Goal: Task Accomplishment & Management: Complete application form

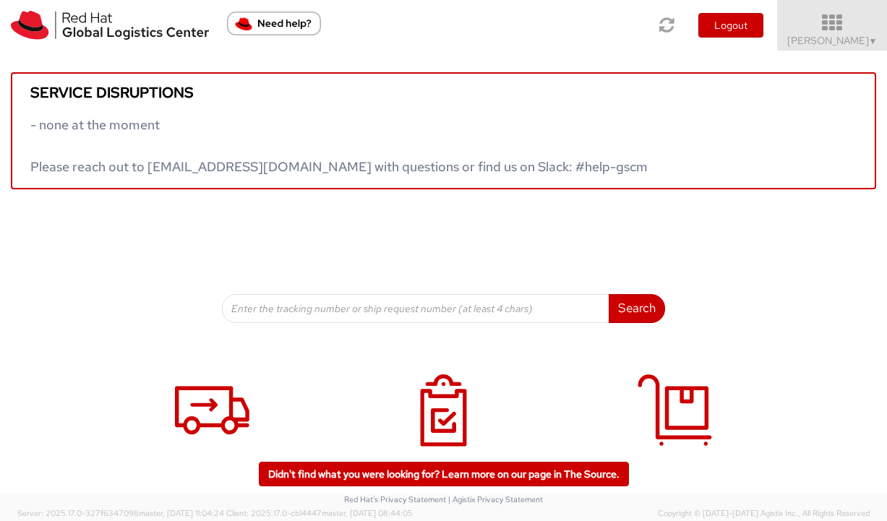
click at [822, 34] on span "Vitoria Alencar ▼" at bounding box center [832, 40] width 90 height 13
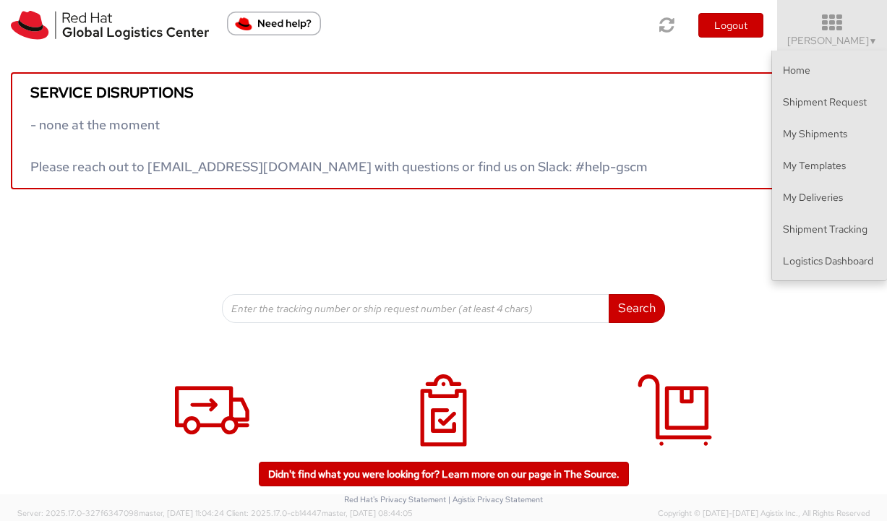
click at [787, 286] on div "Service disruptions - none at the moment Please reach out to globallogistics@re…" at bounding box center [443, 187] width 887 height 273
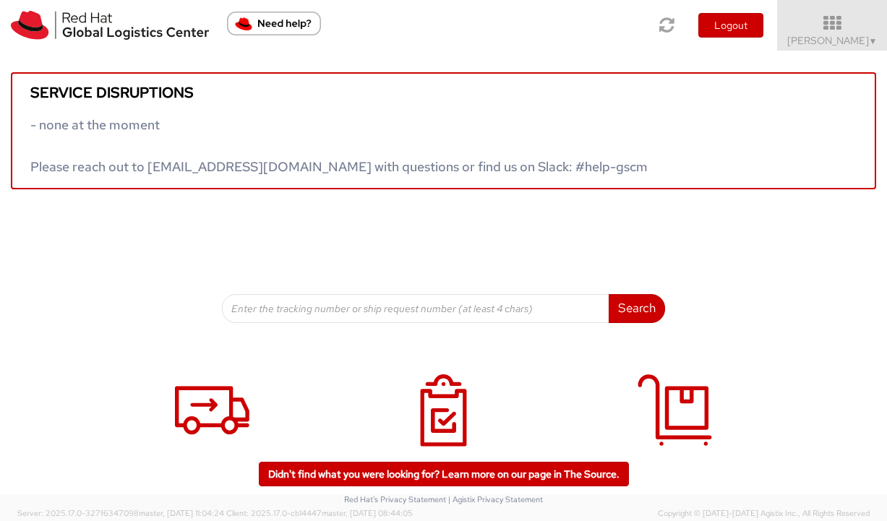
click at [787, 271] on div "Service disruptions - none at the moment Please reach out to globallogistics@re…" at bounding box center [443, 187] width 887 height 273
click at [813, 19] on icon at bounding box center [832, 23] width 127 height 20
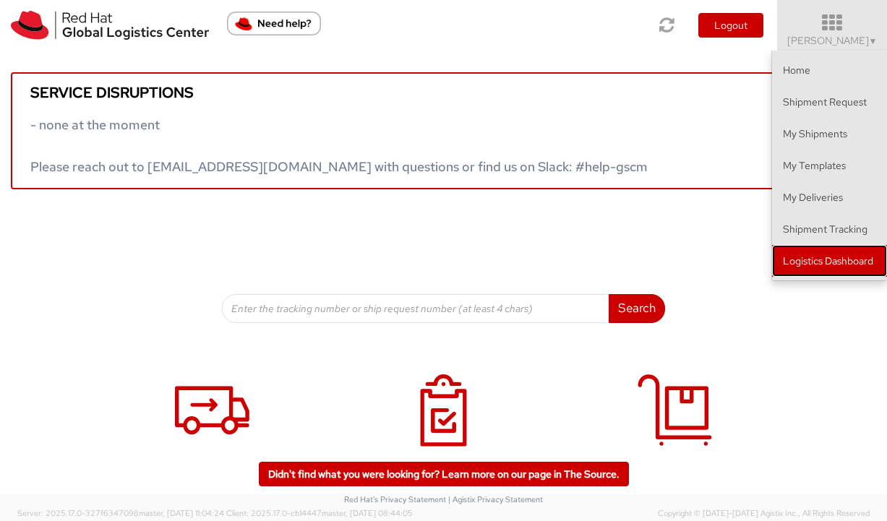
click at [798, 258] on link "Logistics Dashboard" at bounding box center [829, 261] width 115 height 32
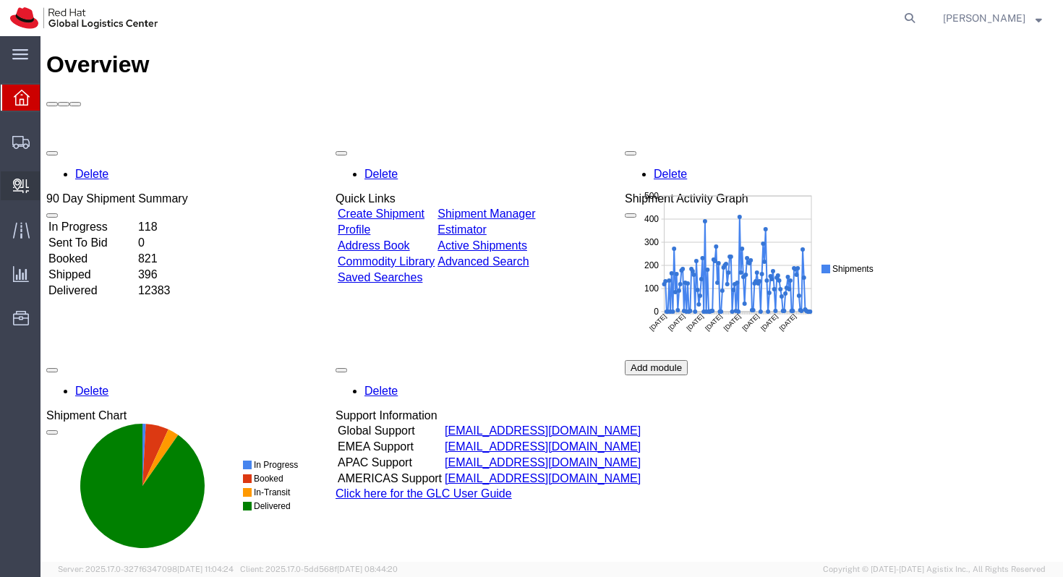
click at [0, 0] on span "Create Delivery" at bounding box center [0, 0] width 0 height 0
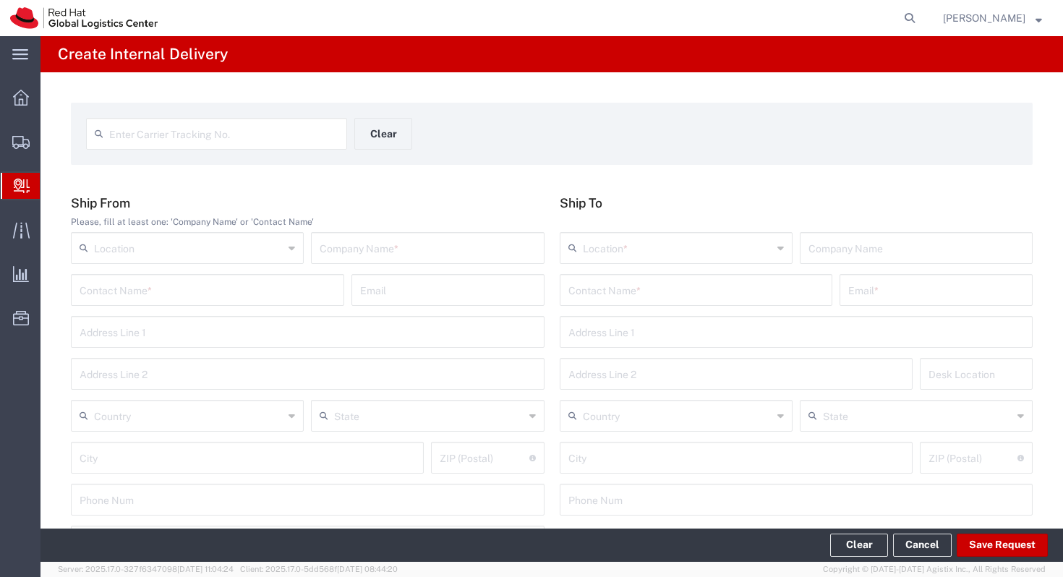
click at [436, 200] on h5 "Ship From" at bounding box center [307, 202] width 473 height 15
click at [197, 282] on input "text" at bounding box center [208, 288] width 256 height 25
type input "m"
type input "a"
click at [432, 187] on div "Enter Carrier Tracking No. Clear Ship From Please, fill at least one: 'Company …" at bounding box center [551, 535] width 1022 height 926
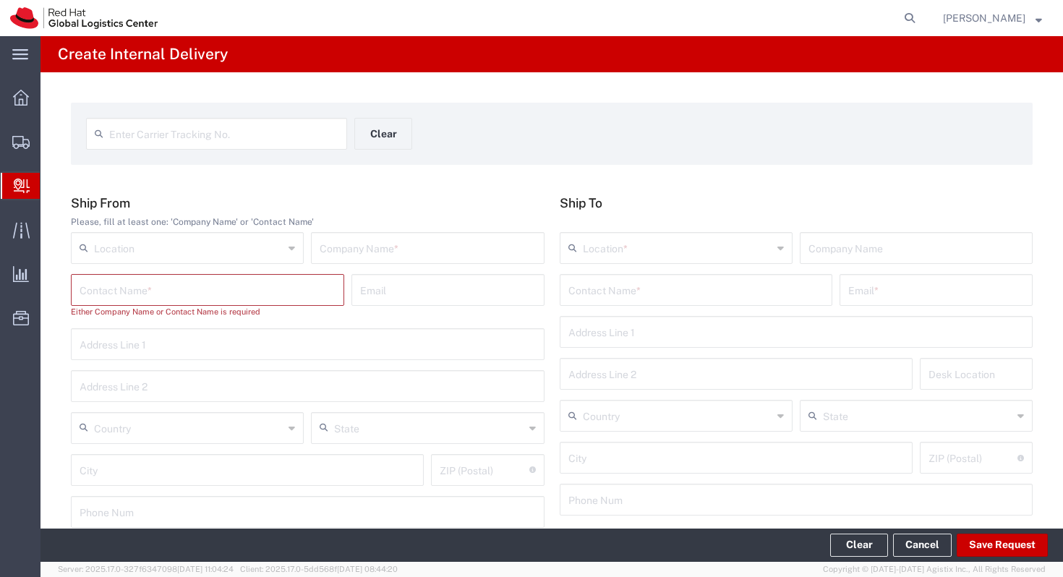
click at [224, 220] on div "Please, fill at least one: 'Company Name' or 'Contact Name'" at bounding box center [307, 221] width 473 height 13
click at [390, 289] on input "text" at bounding box center [448, 288] width 176 height 25
paste input "[EMAIL_ADDRESS][DOMAIN_NAME]"
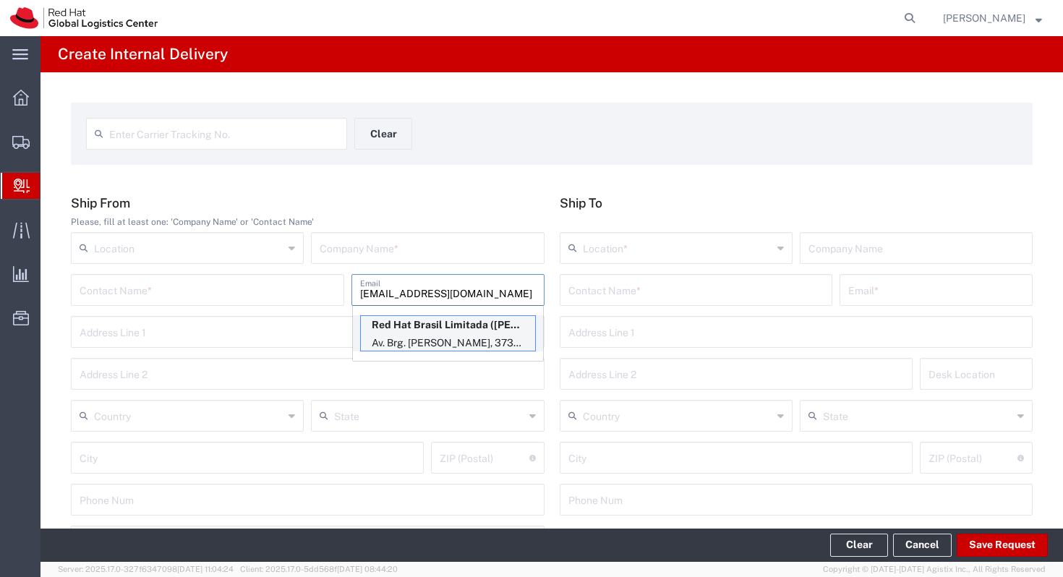
type input "[EMAIL_ADDRESS][DOMAIN_NAME]"
click at [458, 325] on p "Red Hat Brasil Limitada ([PERSON_NAME]), [EMAIL_ADDRESS][DOMAIN_NAME]" at bounding box center [448, 325] width 174 height 18
type input "RH - [GEOGRAPHIC_DATA]"
type input "Red Hat Brasil Limitada"
type input "[PERSON_NAME]"
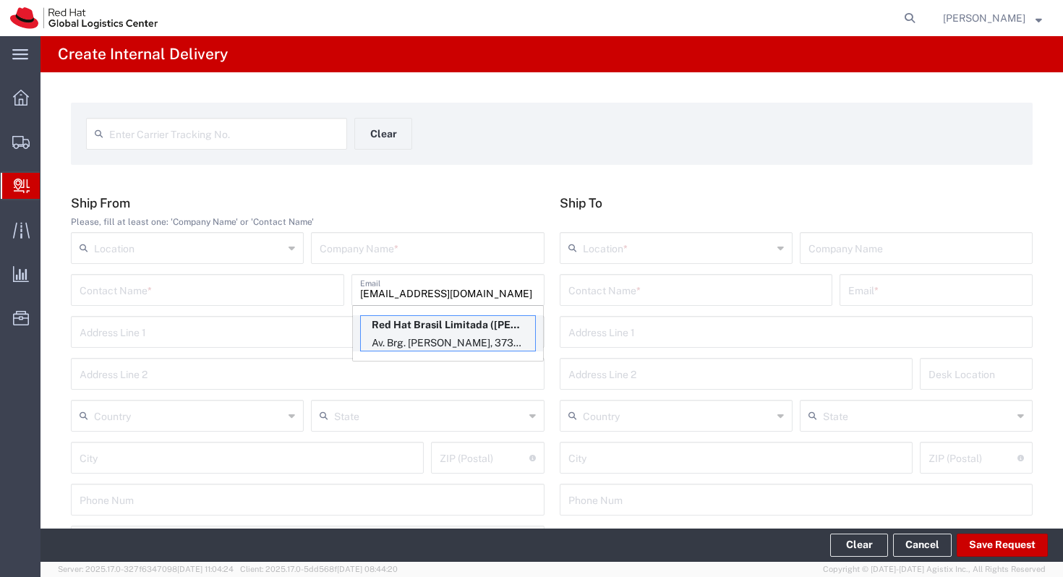
type input "Av. Brg. [PERSON_NAME][GEOGRAPHIC_DATA], 3732"
type input "Floor 24 and 25, Itaim Bibi"
type input "[GEOGRAPHIC_DATA]"
type input "04538-132"
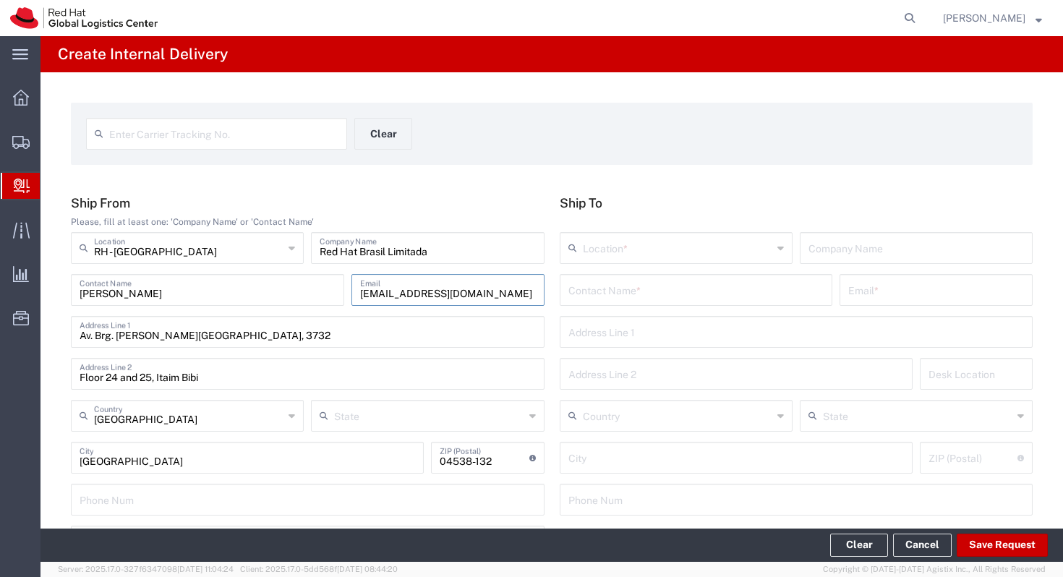
type input "[GEOGRAPHIC_DATA]"
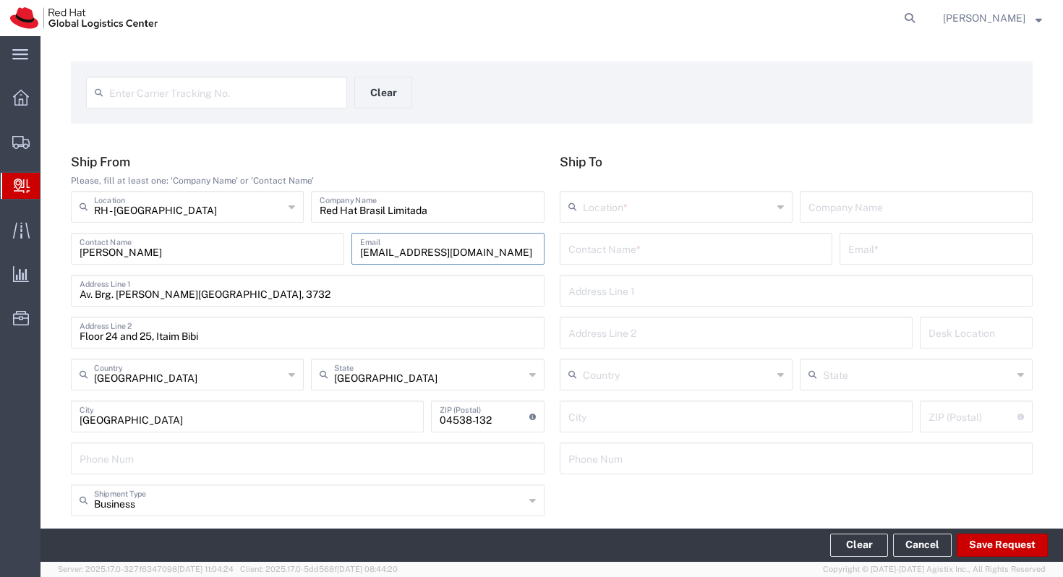
scroll to position [44, 0]
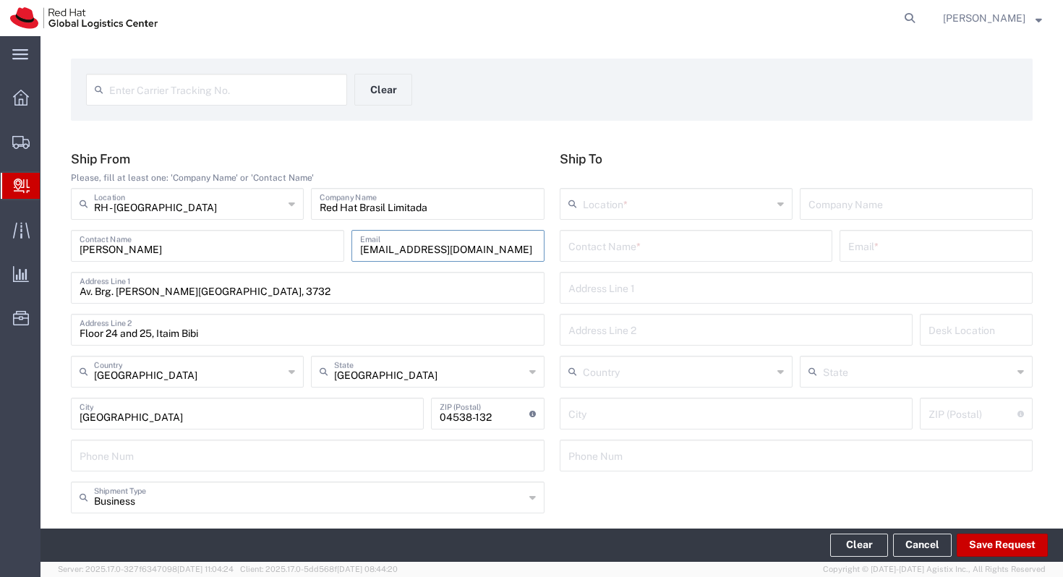
click at [645, 251] on input "text" at bounding box center [696, 244] width 256 height 25
type input "s"
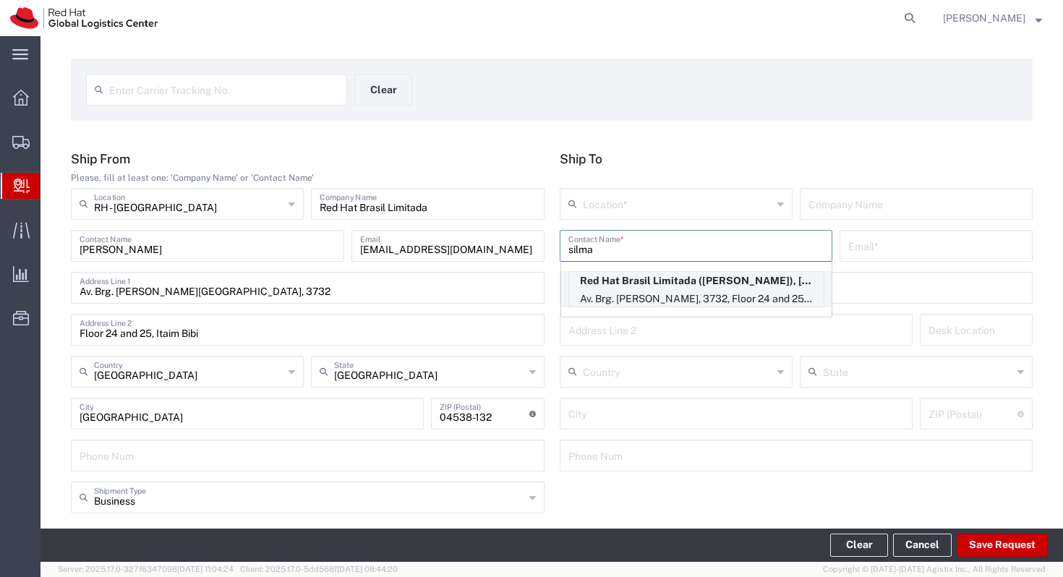
type input "silma"
click at [700, 280] on p "Red Hat Brasil Limitada ([PERSON_NAME]), [EMAIL_ADDRESS][DOMAIN_NAME]" at bounding box center [696, 281] width 254 height 18
type input "RH - [GEOGRAPHIC_DATA]"
type input "Red Hat Brasil Limitada"
type input "[PERSON_NAME]"
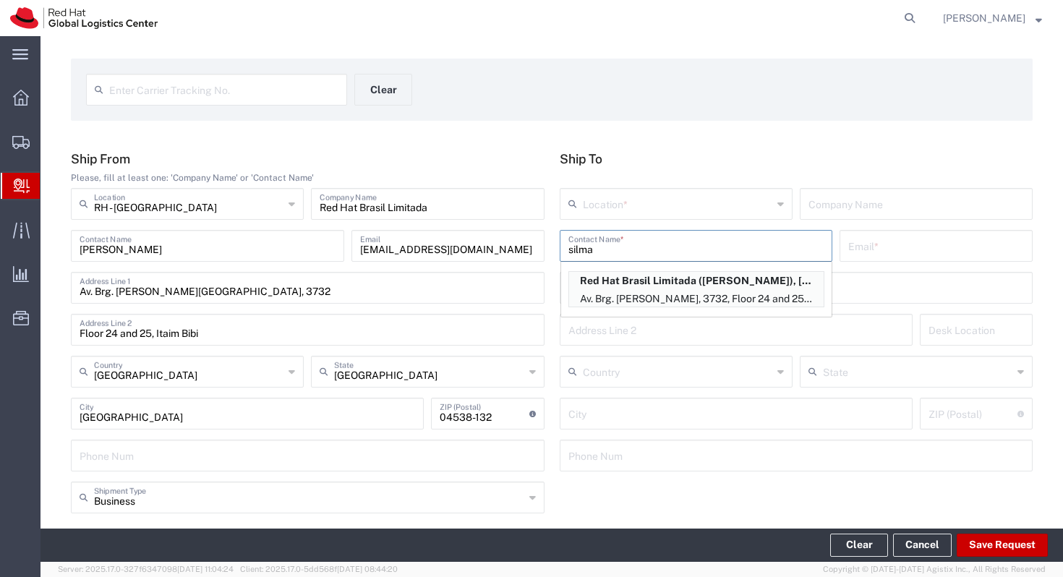
type input "[EMAIL_ADDRESS][DOMAIN_NAME]"
type input "Av. Brg. [PERSON_NAME][GEOGRAPHIC_DATA], 3732"
type input "Floor 24 and 25, Itaim Bibi"
type input "FLEX"
type input "[GEOGRAPHIC_DATA]"
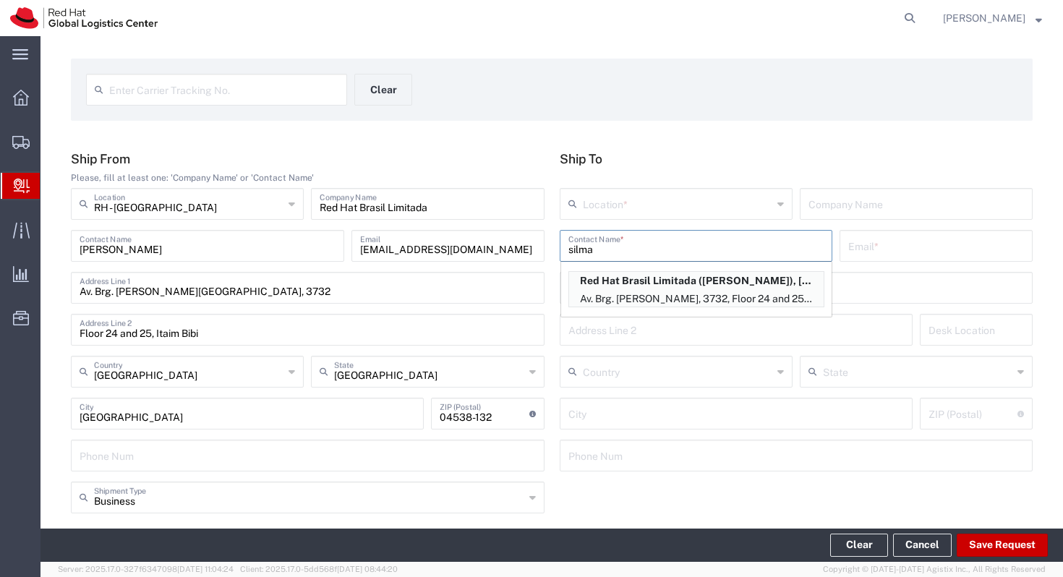
type input "[GEOGRAPHIC_DATA]"
type input "04538-132"
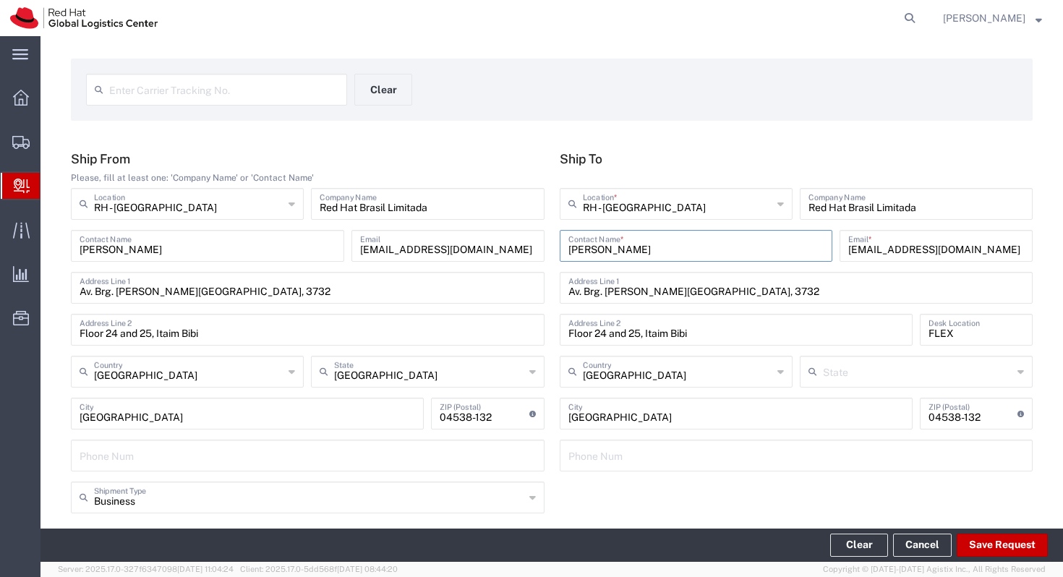
type input "[GEOGRAPHIC_DATA]"
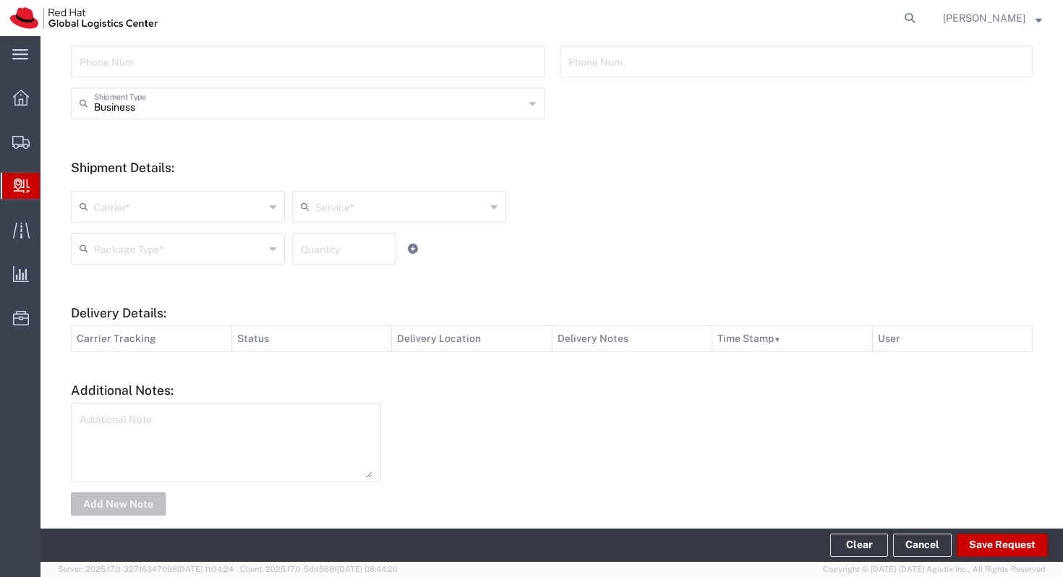
scroll to position [439, 0]
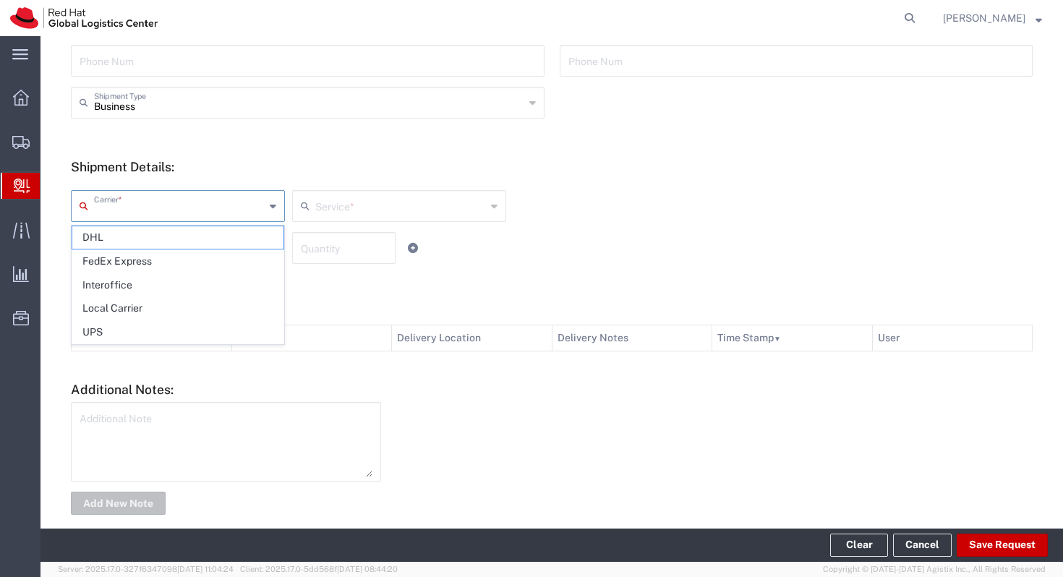
click at [210, 209] on input "text" at bounding box center [179, 204] width 171 height 25
click at [188, 281] on span "Interoffice" at bounding box center [177, 285] width 211 height 22
type input "Interoffice"
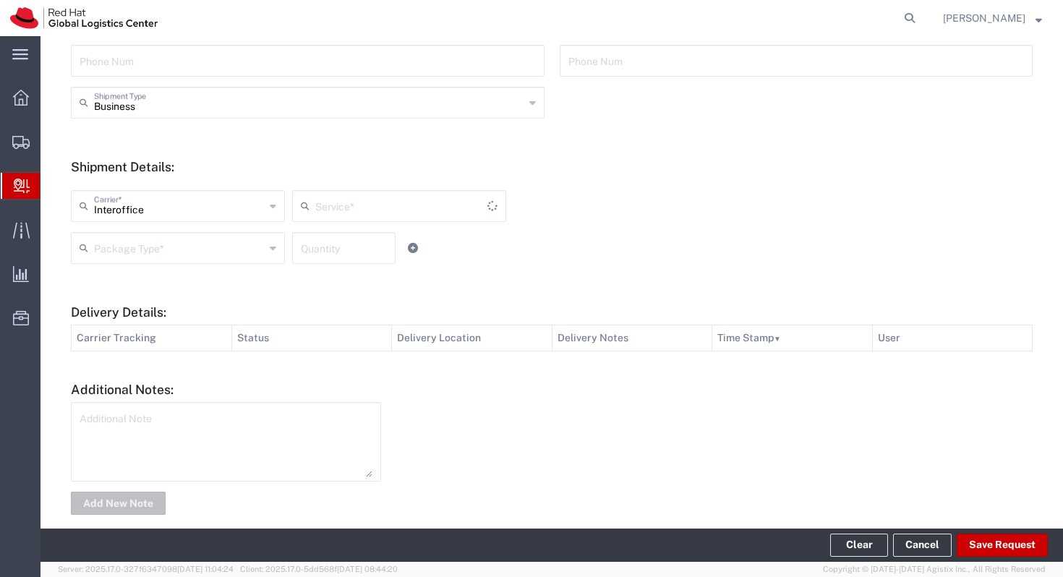
type input "IO_Ground"
click at [210, 256] on input "text" at bounding box center [179, 246] width 171 height 25
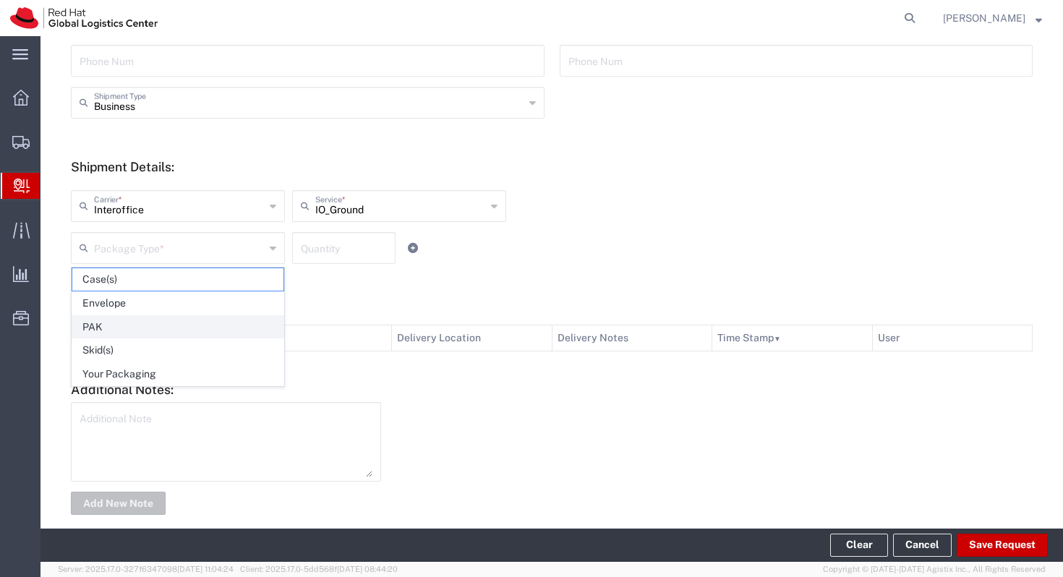
click at [200, 318] on span "PAK" at bounding box center [177, 327] width 211 height 22
type input "PAK"
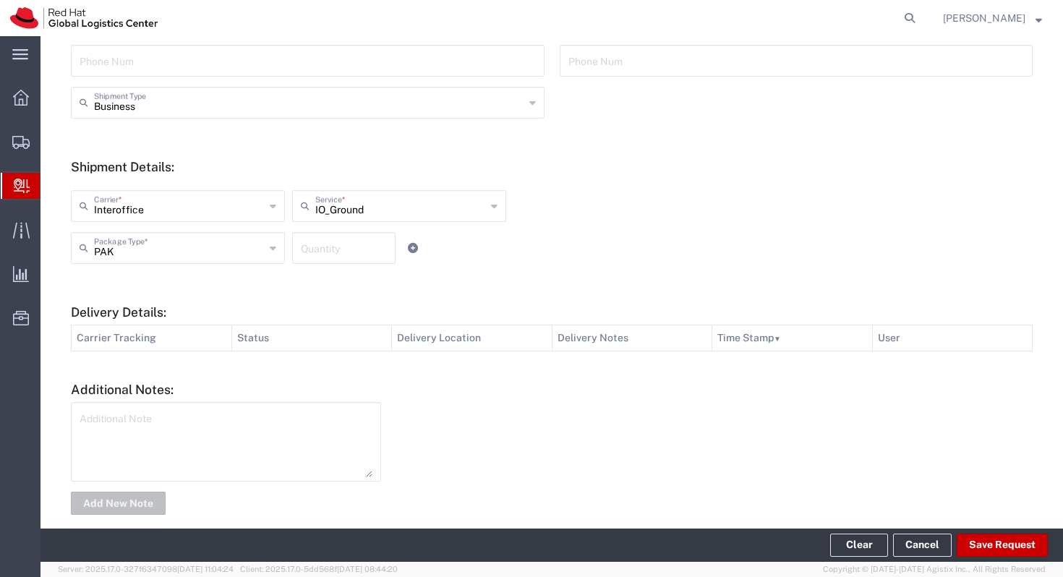
scroll to position [458, 0]
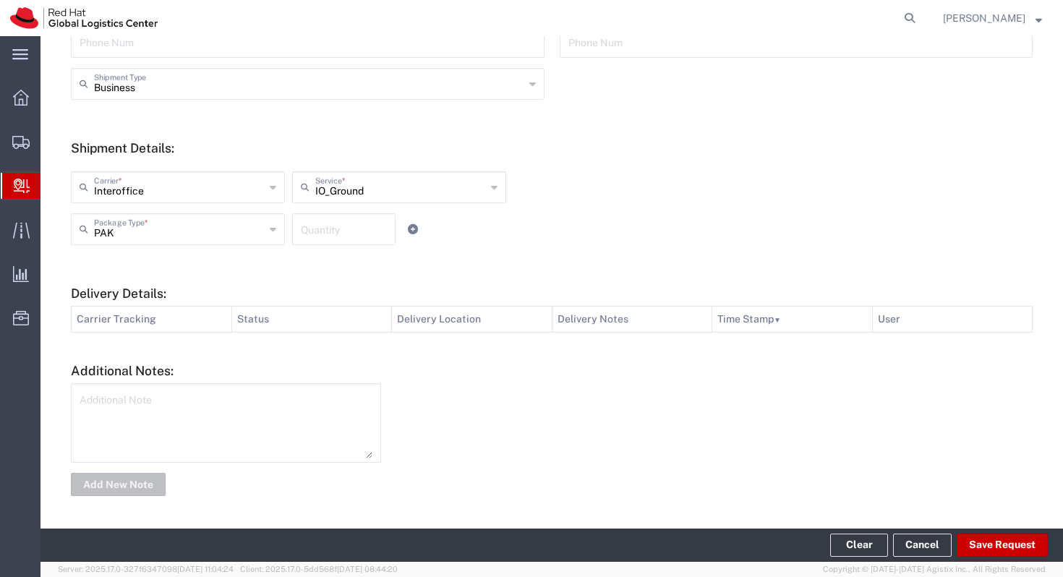
click at [309, 252] on div "PAK Package Type * Case(s) Envelope PAK Skid(s) Your Packaging Quantity" at bounding box center [399, 234] width 664 height 42
click at [322, 235] on input "number" at bounding box center [344, 227] width 86 height 25
type input "1"
click at [274, 413] on textarea at bounding box center [226, 422] width 293 height 71
type textarea "N"
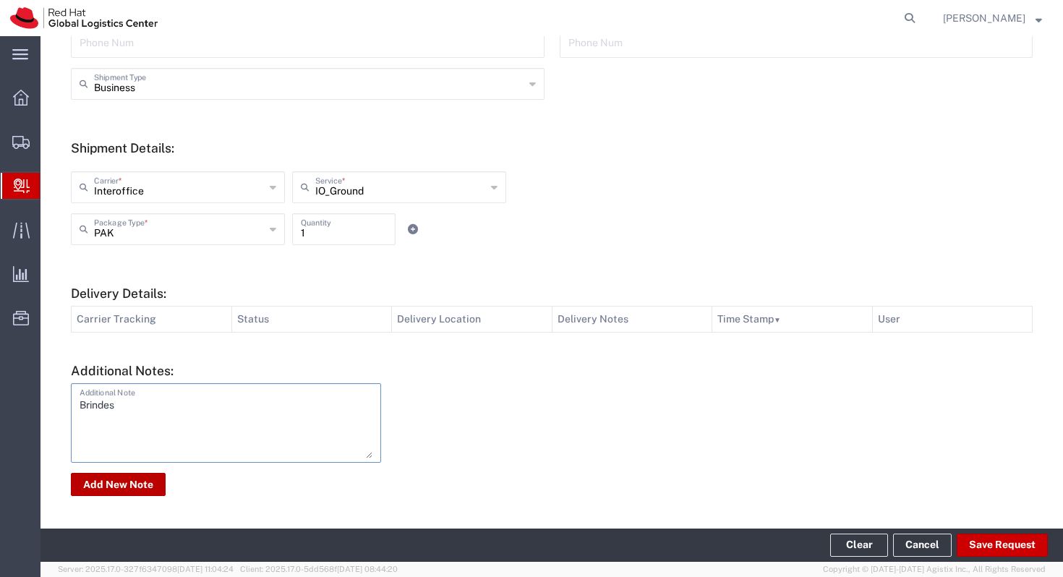
type textarea "Brindes"
click at [141, 481] on button "Add New Note" at bounding box center [118, 484] width 95 height 23
click at [984, 541] on button "Save Request" at bounding box center [1001, 545] width 91 height 23
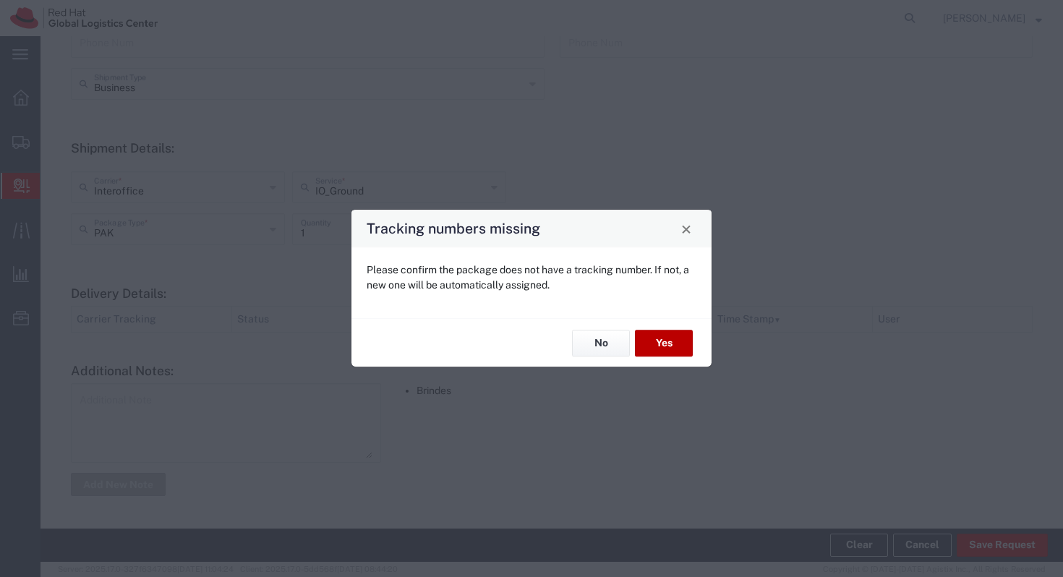
click at [667, 335] on button "Yes" at bounding box center [664, 343] width 58 height 27
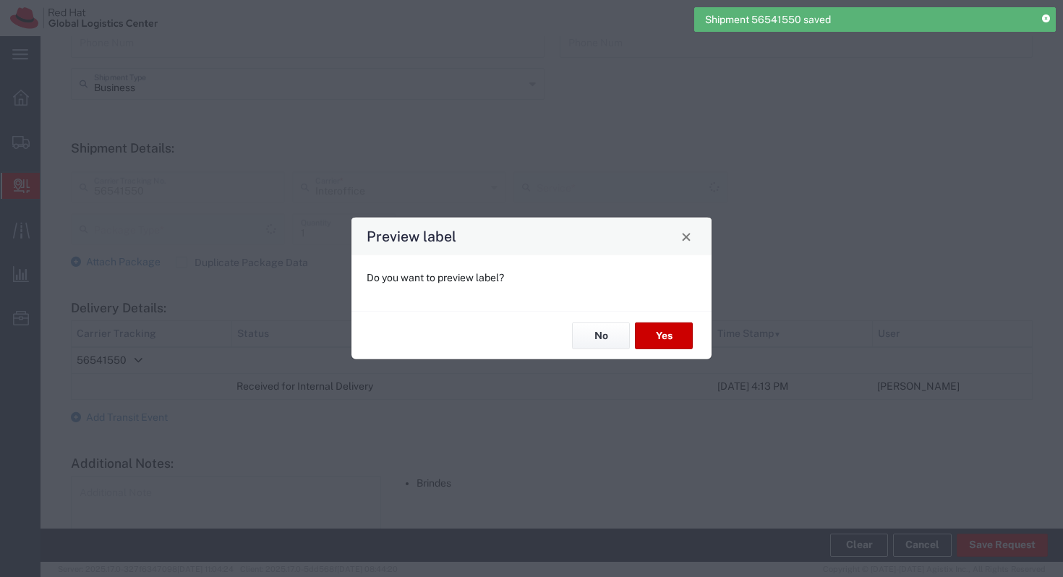
type input "PAK"
type input "IO_Ground"
click at [654, 338] on button "Yes" at bounding box center [664, 335] width 58 height 27
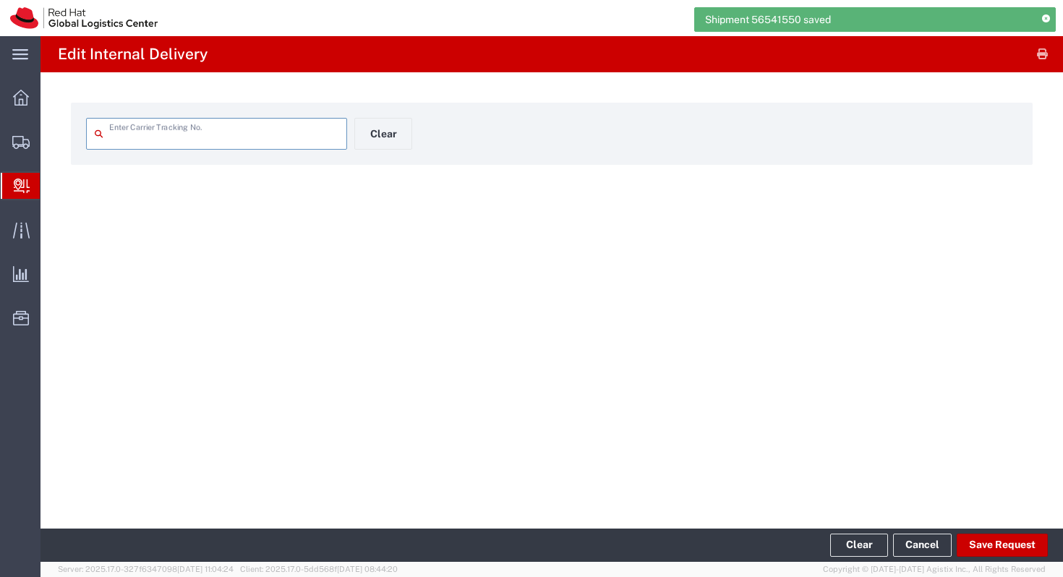
type input "56541550"
